Goal: Book appointment/travel/reservation

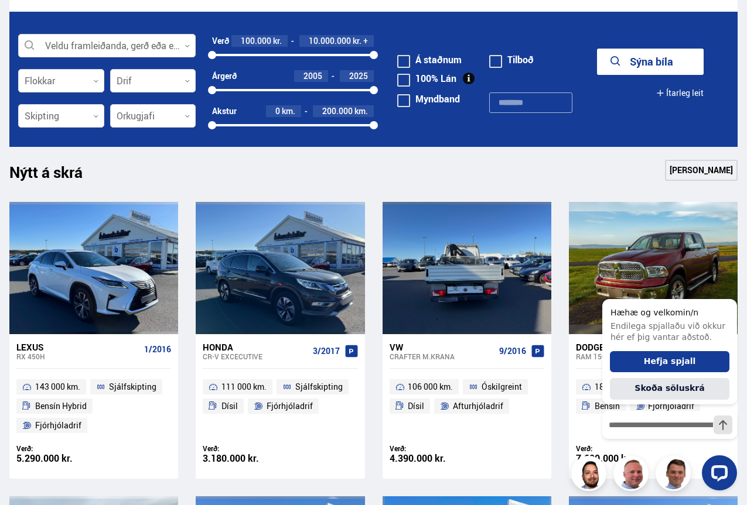
scroll to position [117, 0]
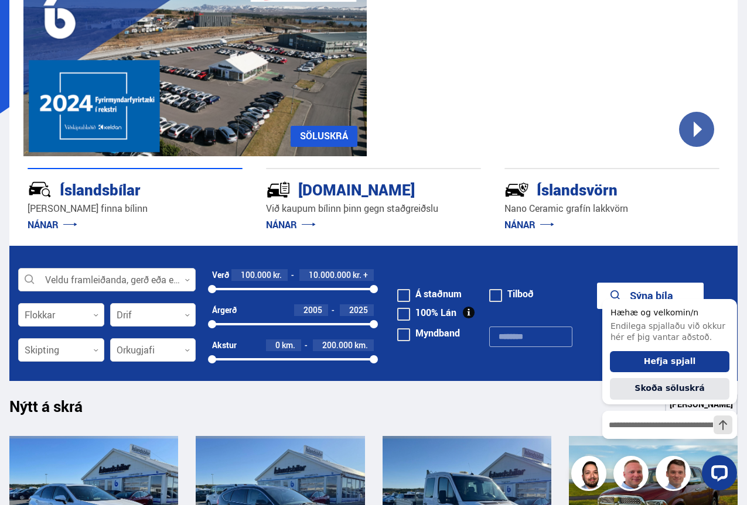
click at [148, 281] on div at bounding box center [106, 280] width 177 height 23
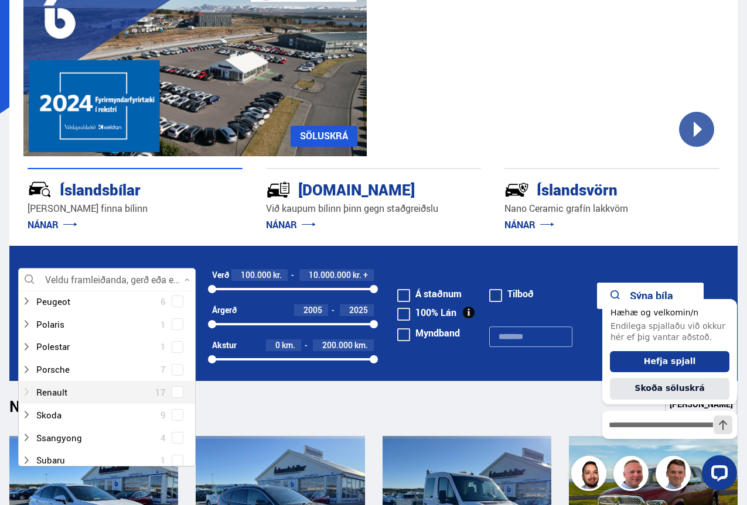
scroll to position [820, 0]
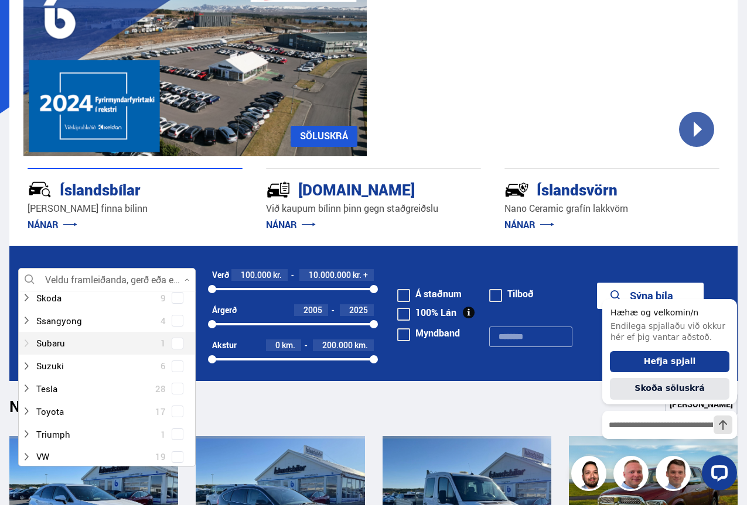
click at [63, 346] on div at bounding box center [95, 343] width 147 height 17
click at [78, 368] on div at bounding box center [118, 366] width 147 height 17
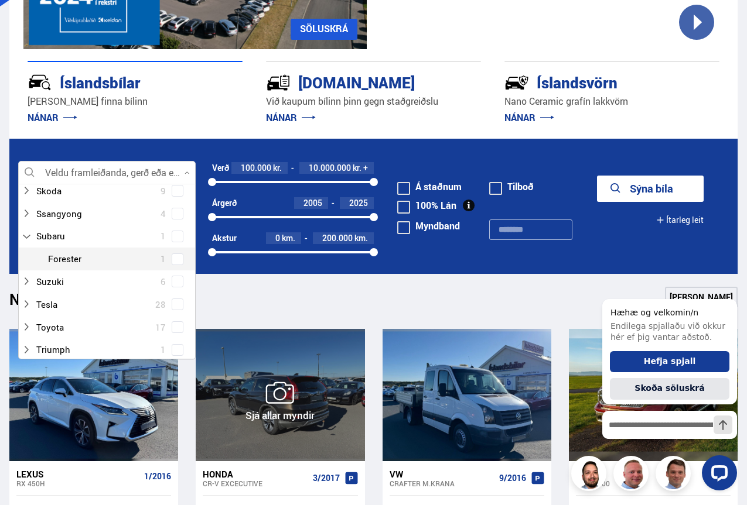
scroll to position [234, 0]
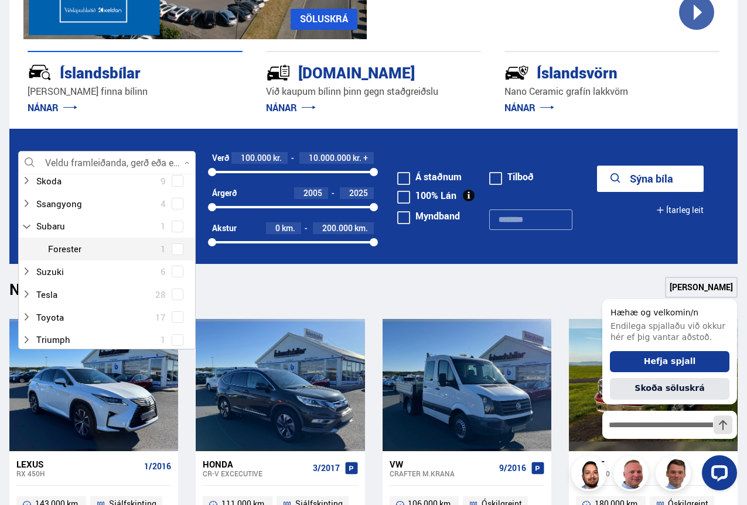
click at [172, 250] on span at bounding box center [178, 250] width 12 height 12
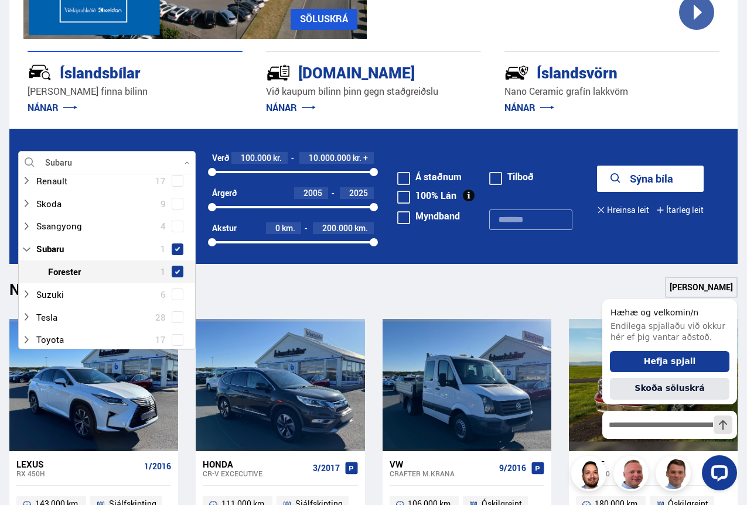
scroll to position [843, 0]
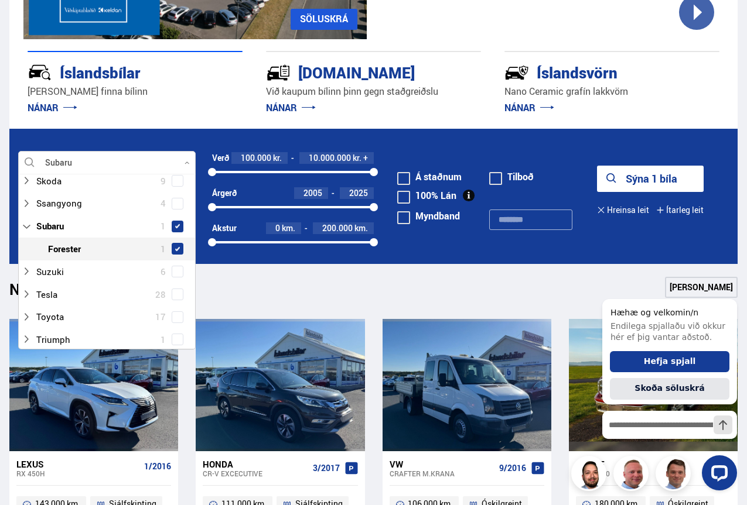
click at [631, 183] on button "Sýna 1 bíla" at bounding box center [650, 179] width 107 height 26
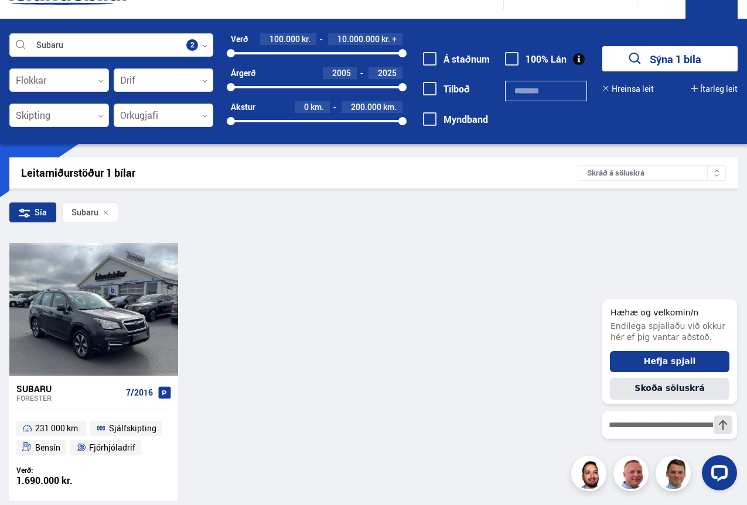
scroll to position [33, 0]
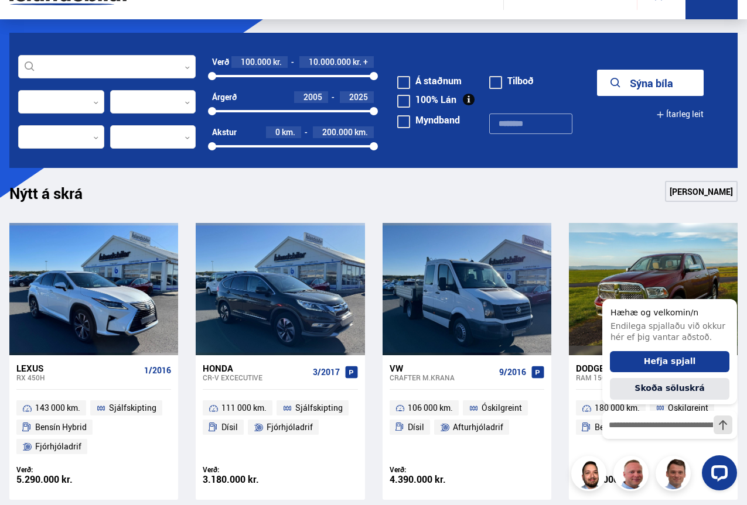
scroll to position [109, 0]
